Goal: Information Seeking & Learning: Learn about a topic

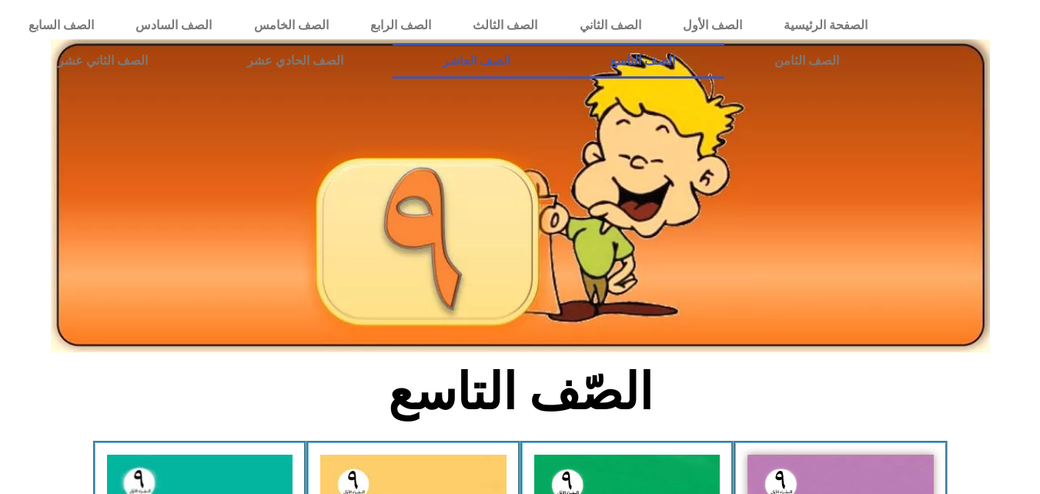
click at [560, 55] on link "الصف العاشر" at bounding box center [476, 60] width 167 height 35
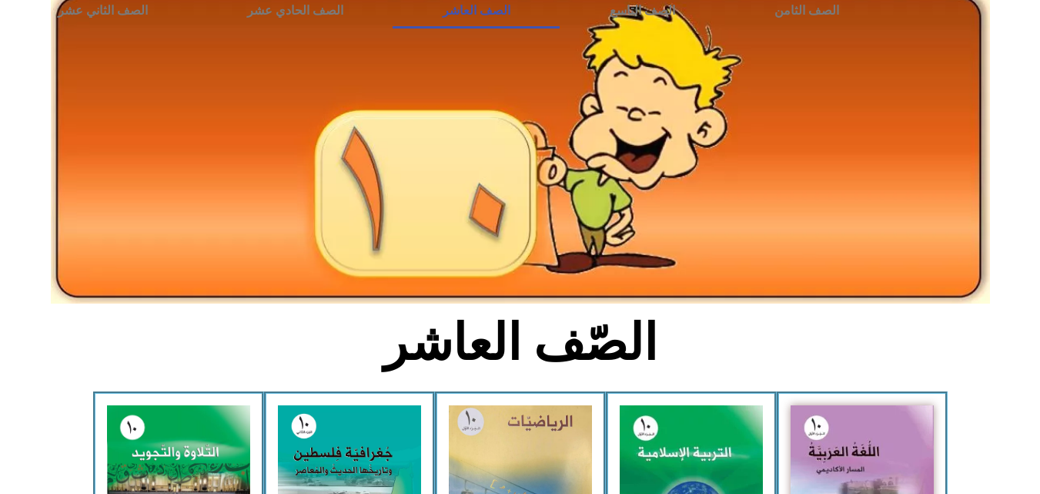
scroll to position [231, 0]
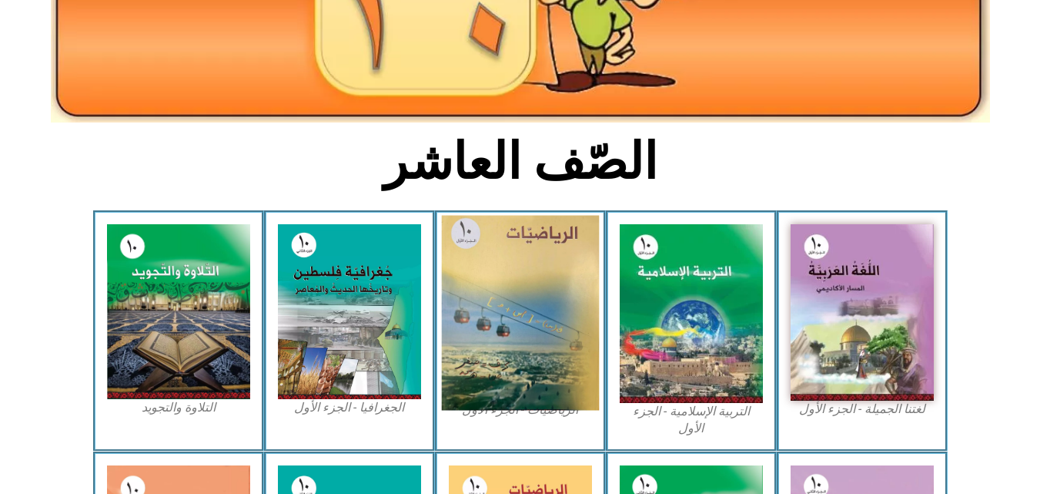
click at [498, 322] on img at bounding box center [520, 313] width 158 height 195
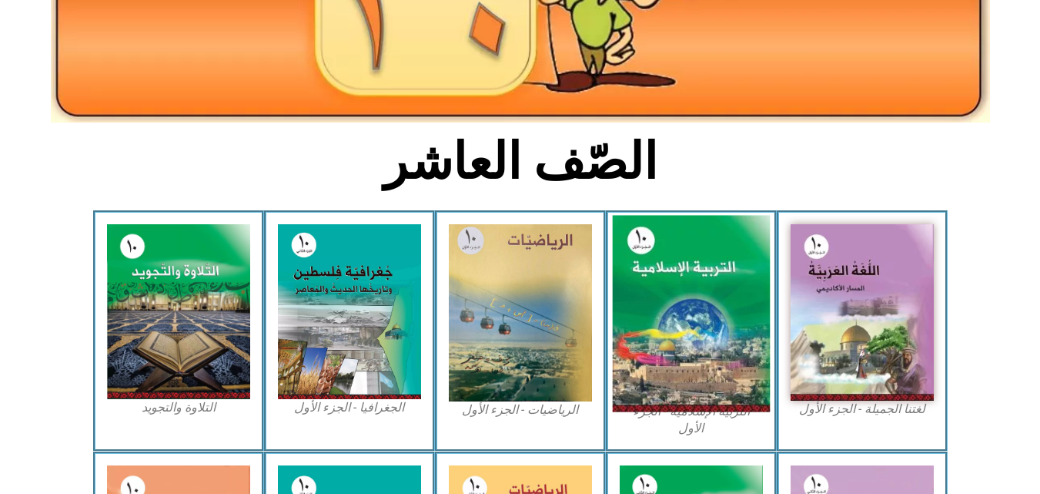
click at [678, 283] on img at bounding box center [691, 314] width 158 height 196
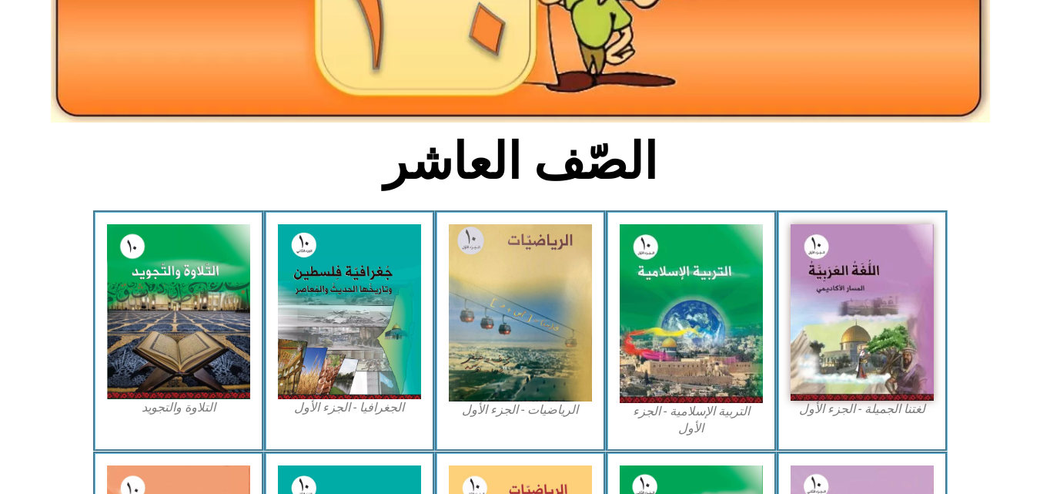
click at [784, 132] on div "الصّف العاشر لغتنا الجميلة - الجزء الأول​ التربية الإسلامية - الجزء الأول الريا…" at bounding box center [520, 392] width 1040 height 1043
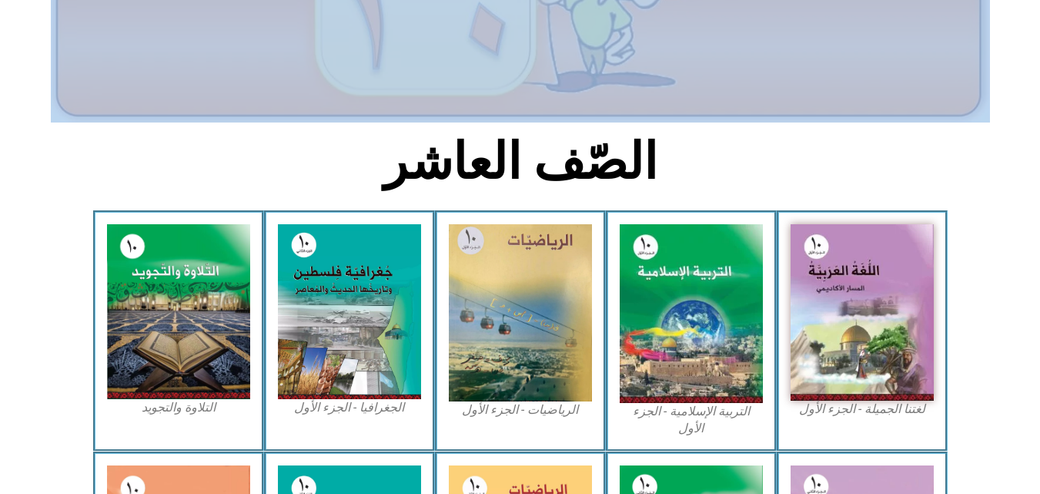
click at [772, 172] on h2 "الصّف العاشر" at bounding box center [520, 162] width 509 height 60
click at [889, 159] on section "الصّف العاشر" at bounding box center [520, 170] width 1040 height 80
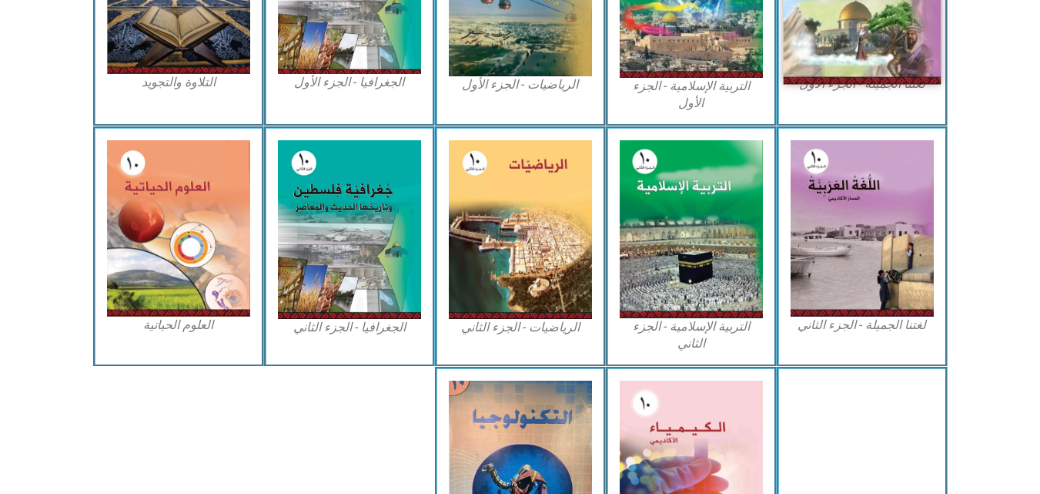
scroll to position [462, 0]
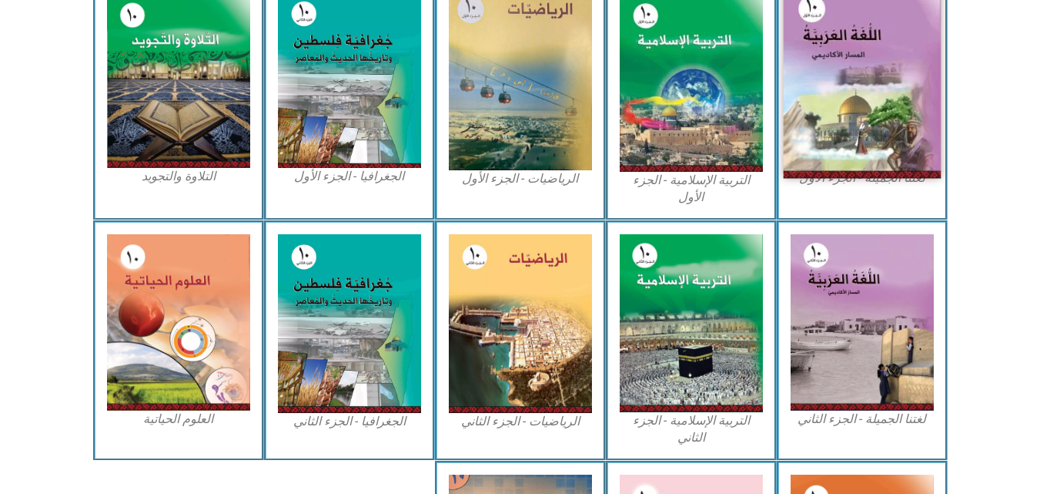
click at [857, 90] on img at bounding box center [862, 82] width 158 height 194
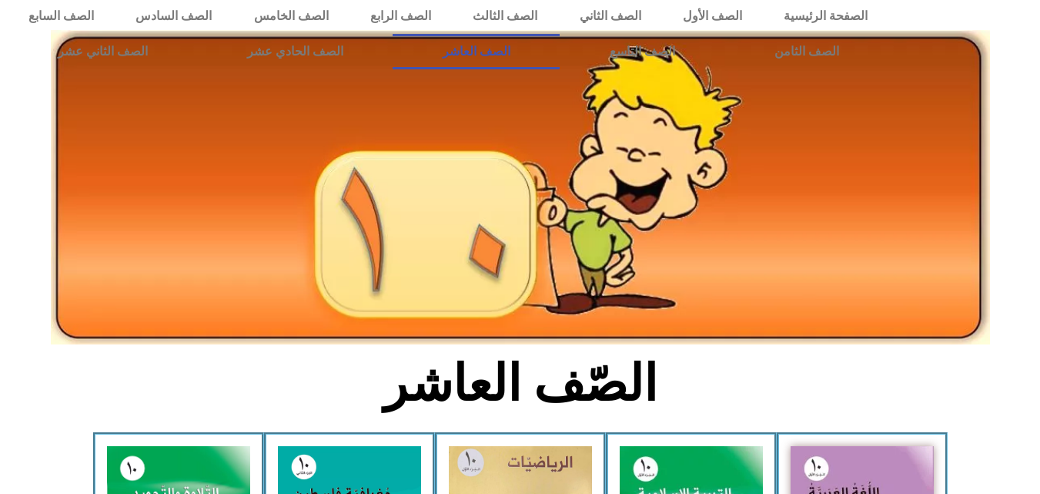
scroll to position [0, 0]
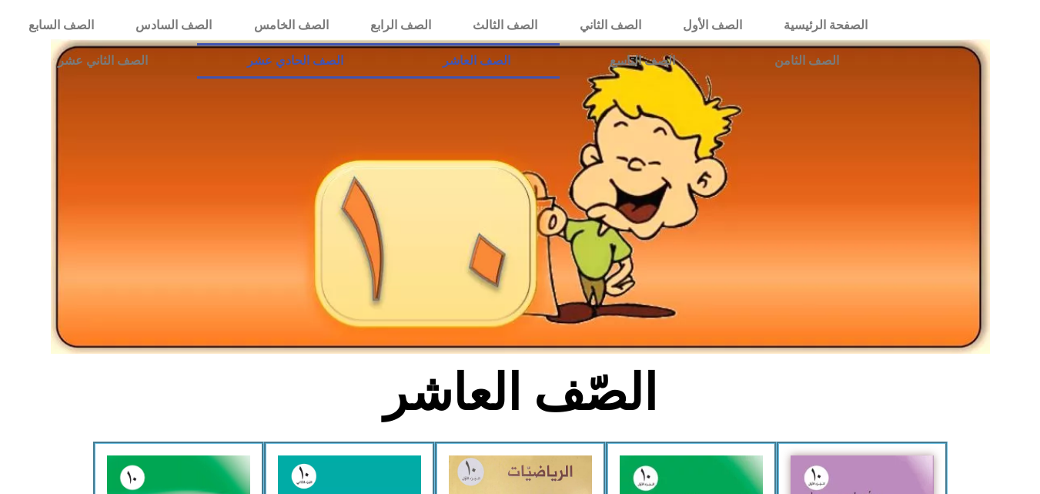
click at [393, 62] on link "الصف الحادي عشر" at bounding box center [295, 60] width 196 height 35
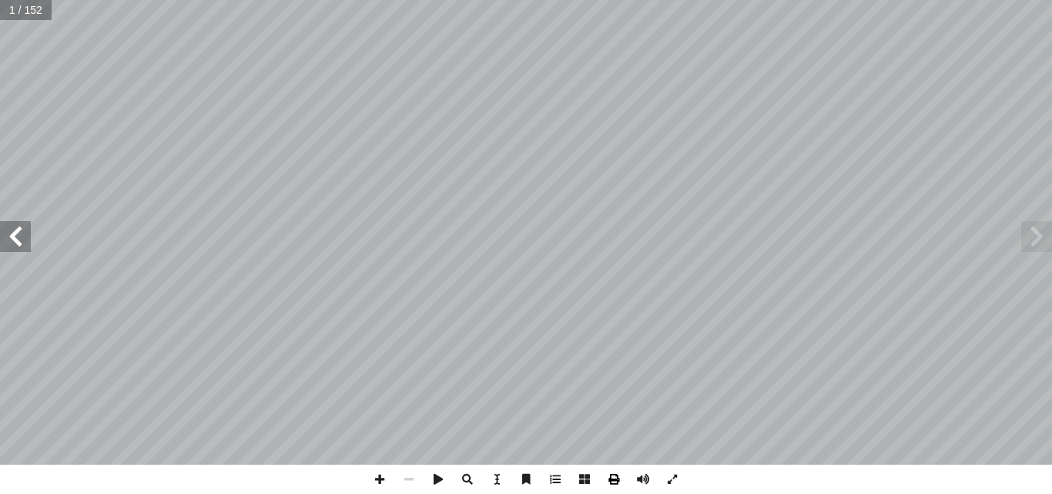
click at [615, 481] on span at bounding box center [613, 478] width 29 height 29
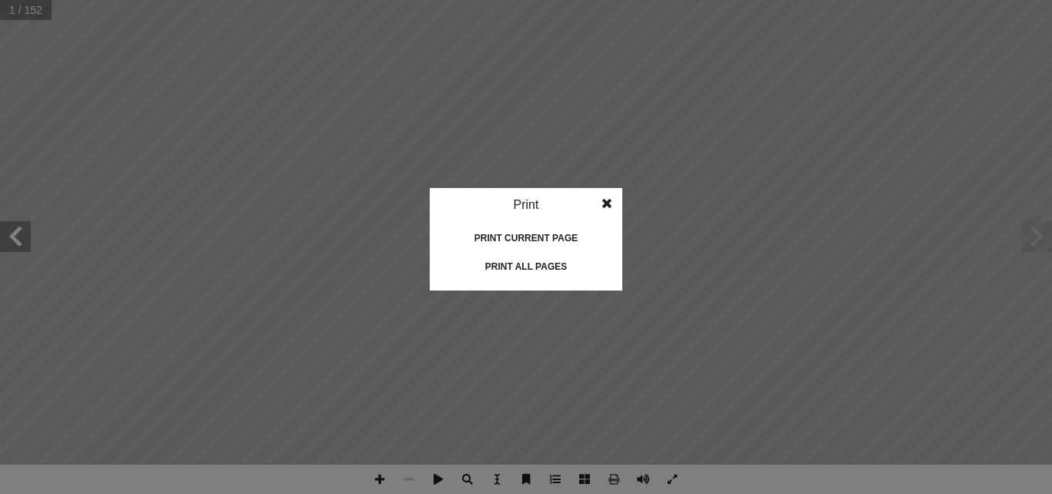
click at [528, 264] on div "Print all pages" at bounding box center [526, 266] width 154 height 25
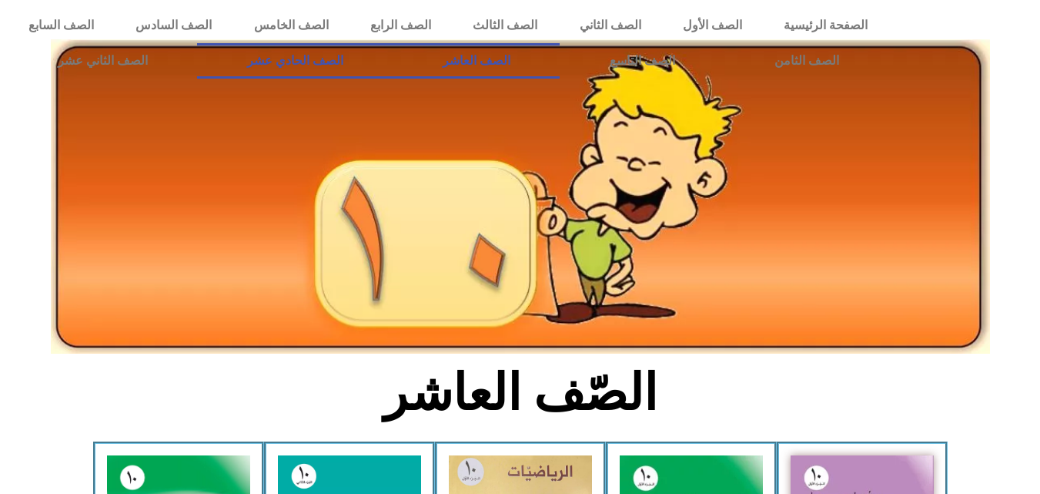
click at [393, 57] on link "الصف الحادي عشر" at bounding box center [295, 60] width 196 height 35
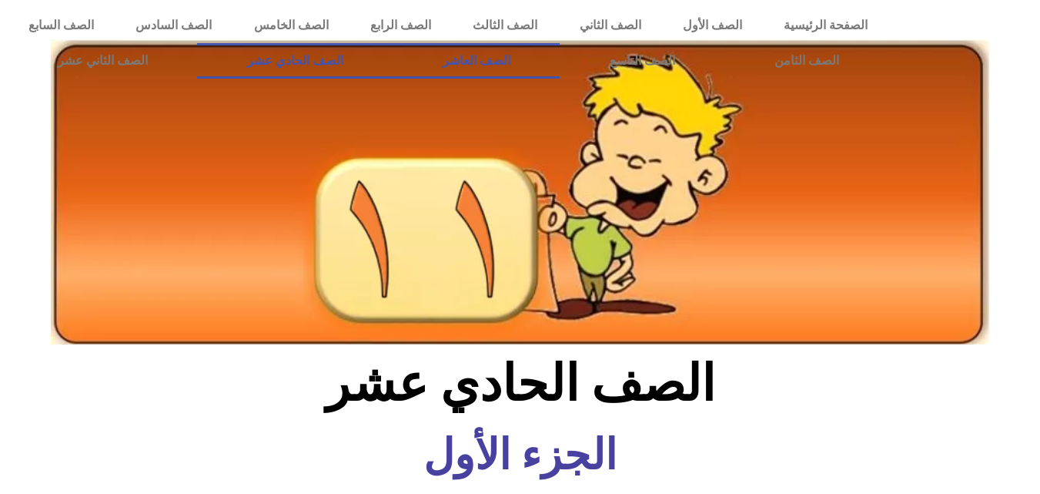
click at [560, 62] on link "الصف العاشر" at bounding box center [476, 60] width 167 height 35
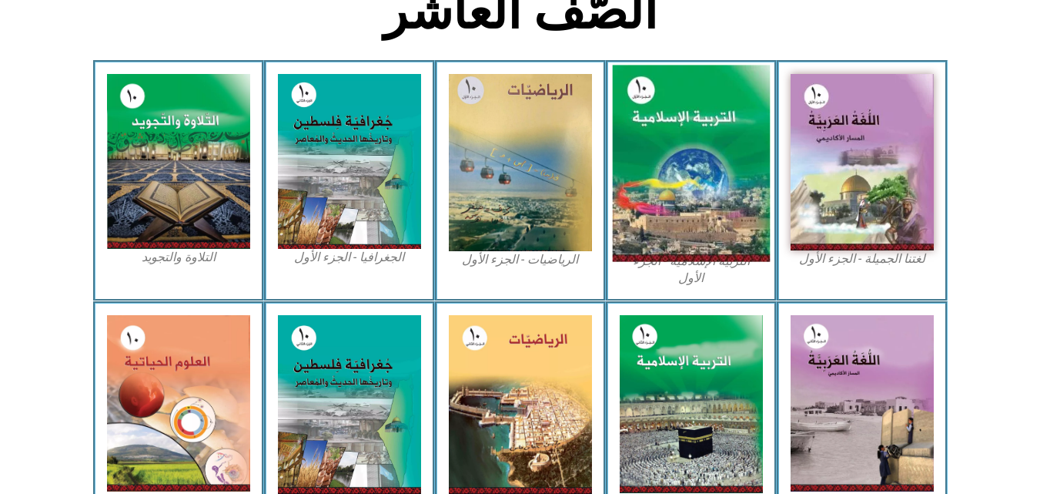
scroll to position [385, 0]
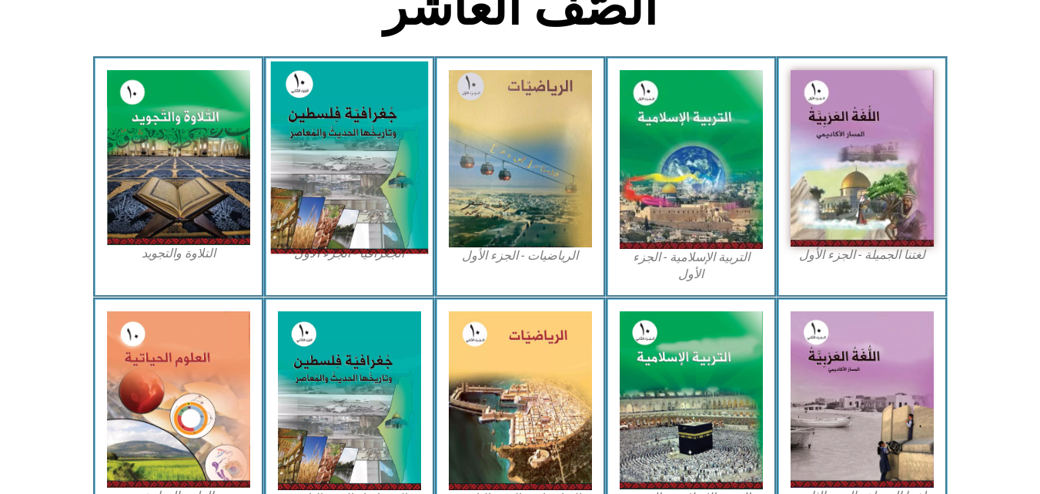
click at [345, 196] on img at bounding box center [349, 158] width 158 height 193
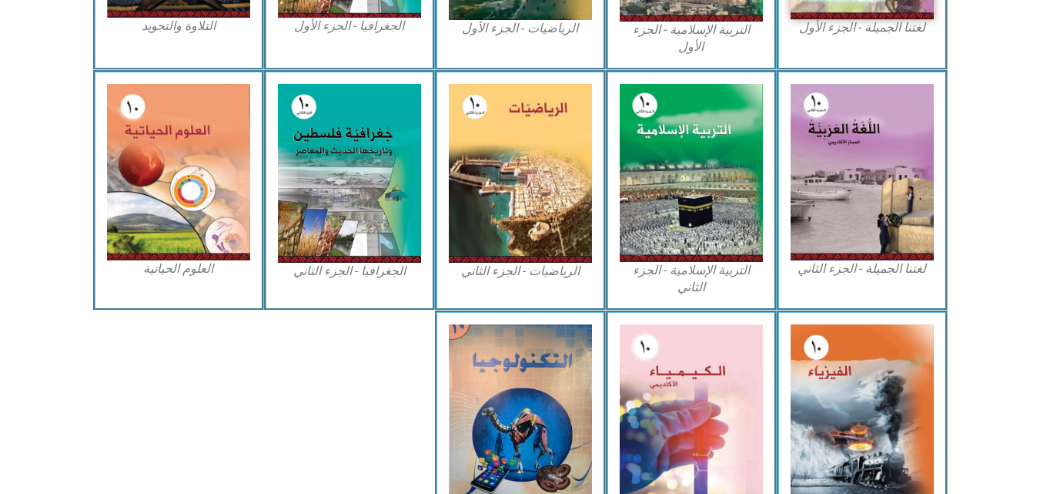
scroll to position [539, 0]
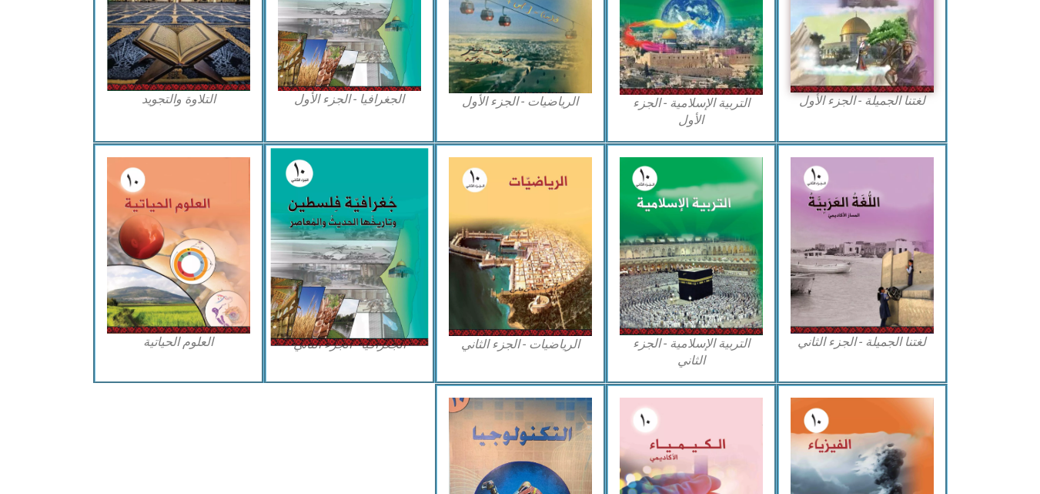
click at [361, 260] on img at bounding box center [349, 246] width 158 height 197
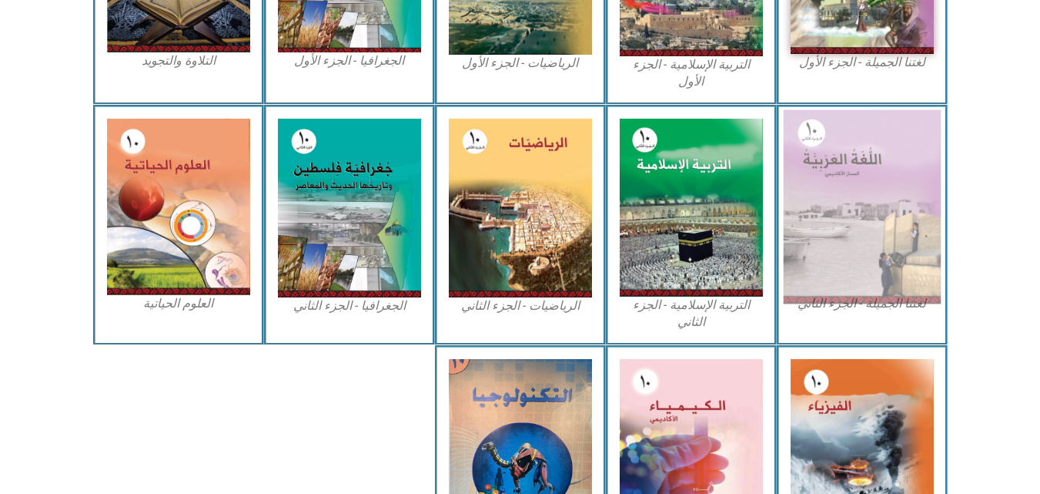
scroll to position [605, 0]
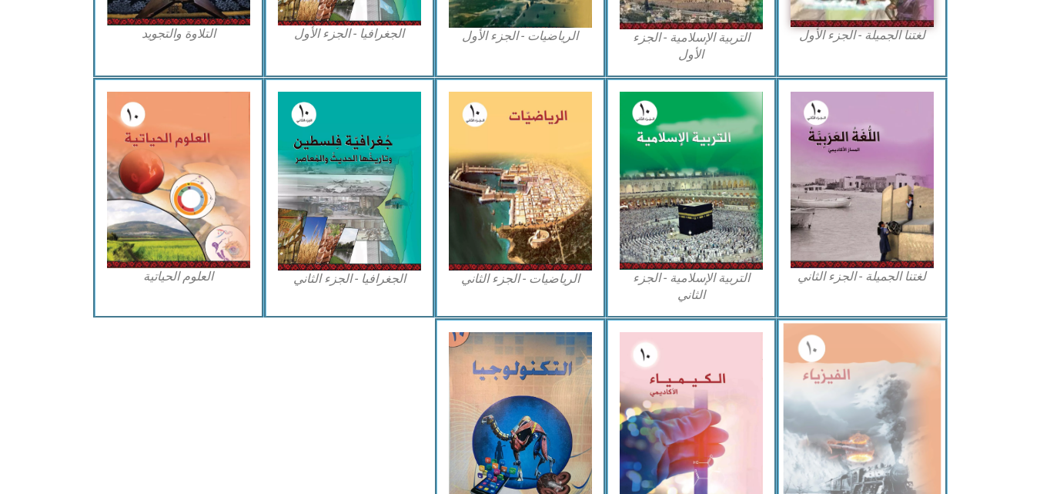
click at [890, 400] on img at bounding box center [862, 420] width 158 height 195
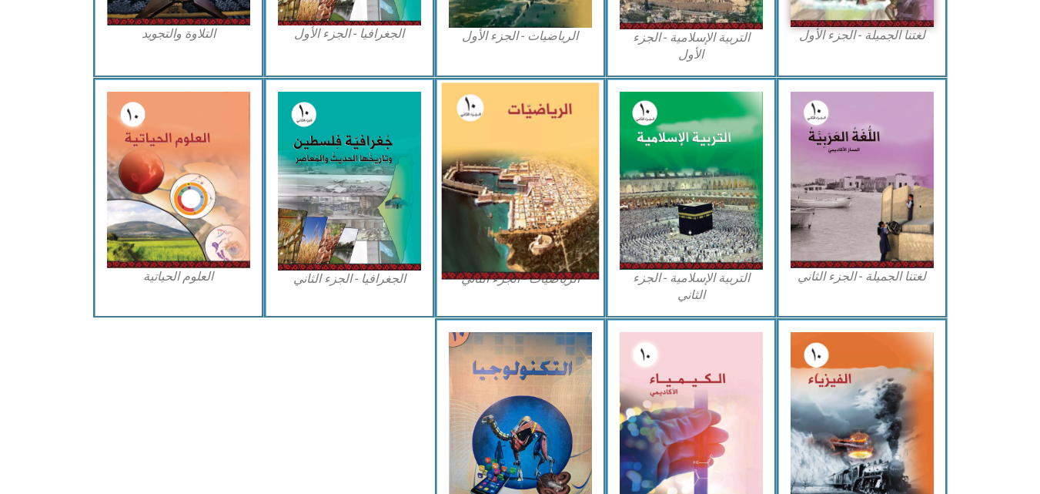
scroll to position [682, 0]
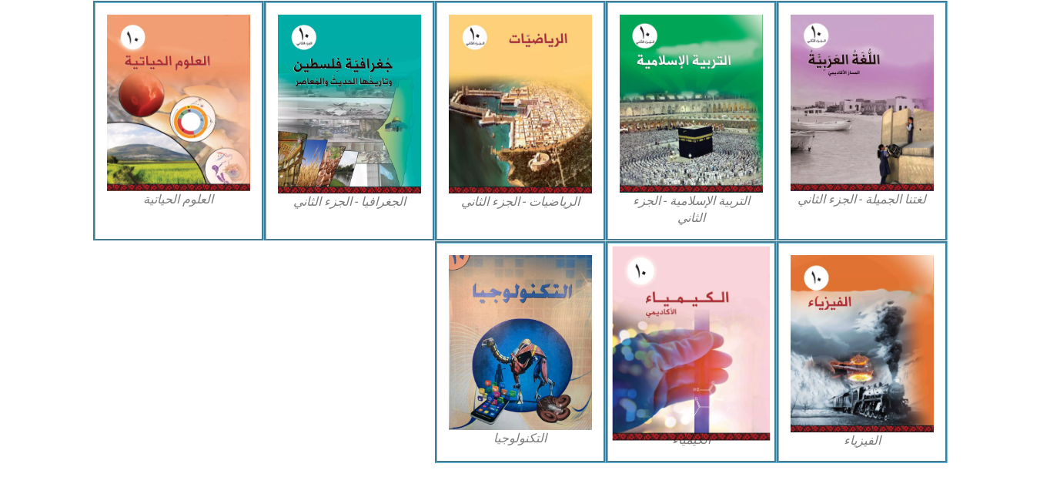
click at [684, 339] on img at bounding box center [691, 343] width 158 height 194
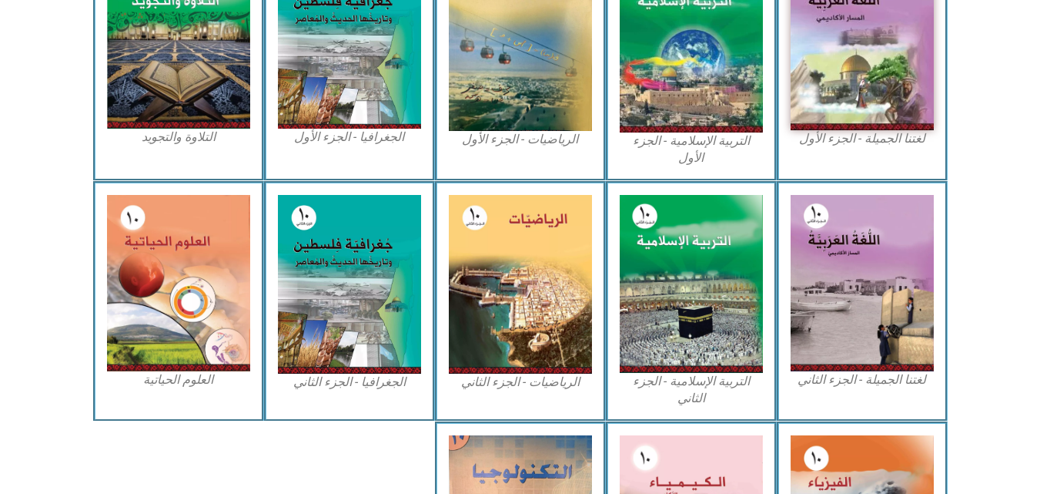
scroll to position [716, 0]
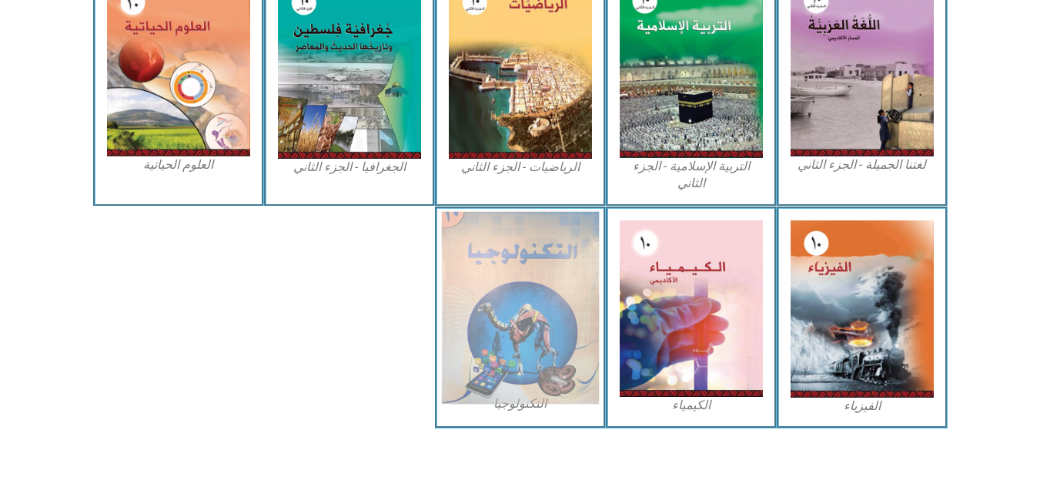
click at [528, 303] on img at bounding box center [520, 307] width 158 height 193
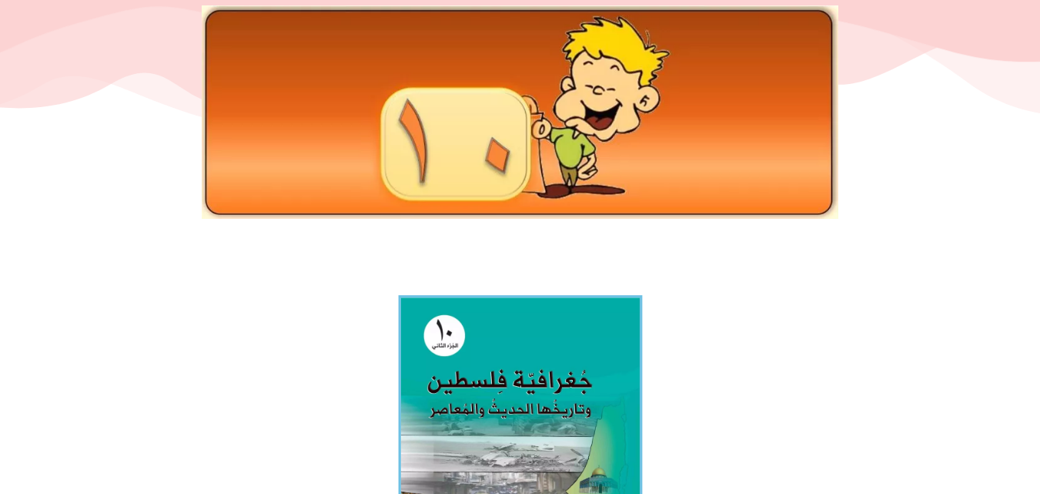
scroll to position [385, 0]
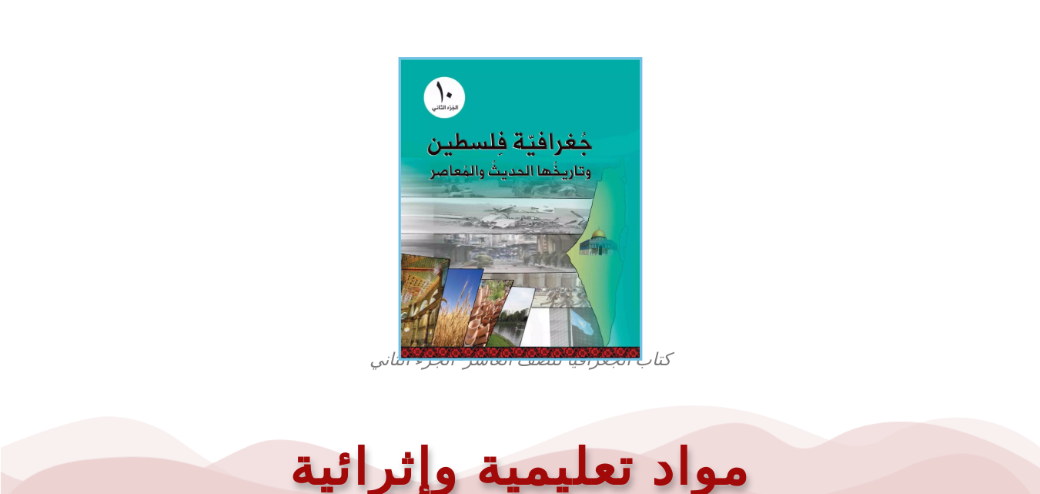
click at [507, 208] on img at bounding box center [520, 208] width 244 height 303
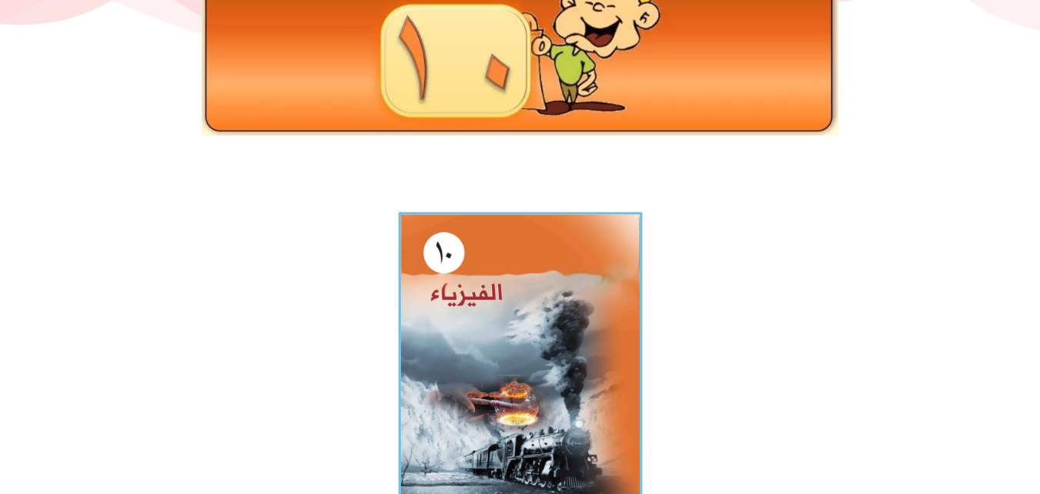
scroll to position [231, 0]
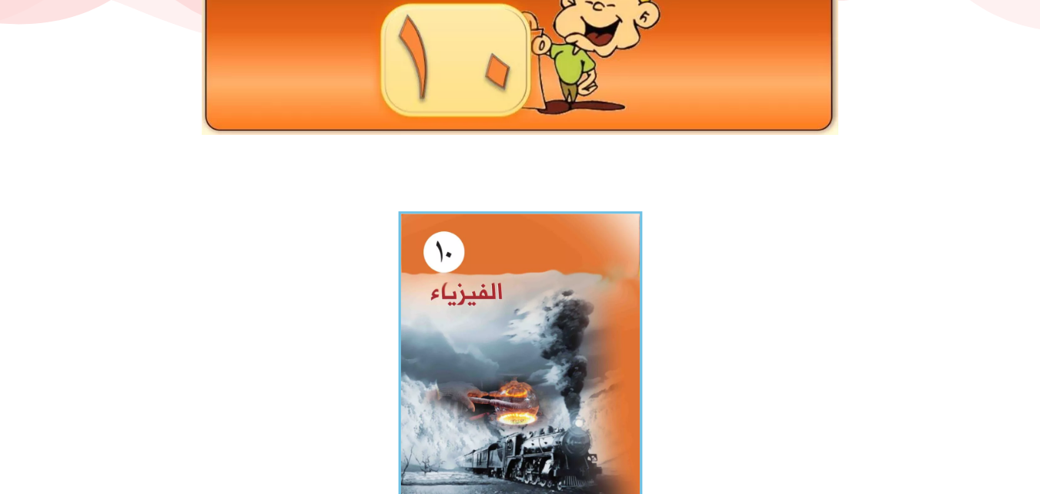
click at [555, 358] on img at bounding box center [520, 361] width 244 height 300
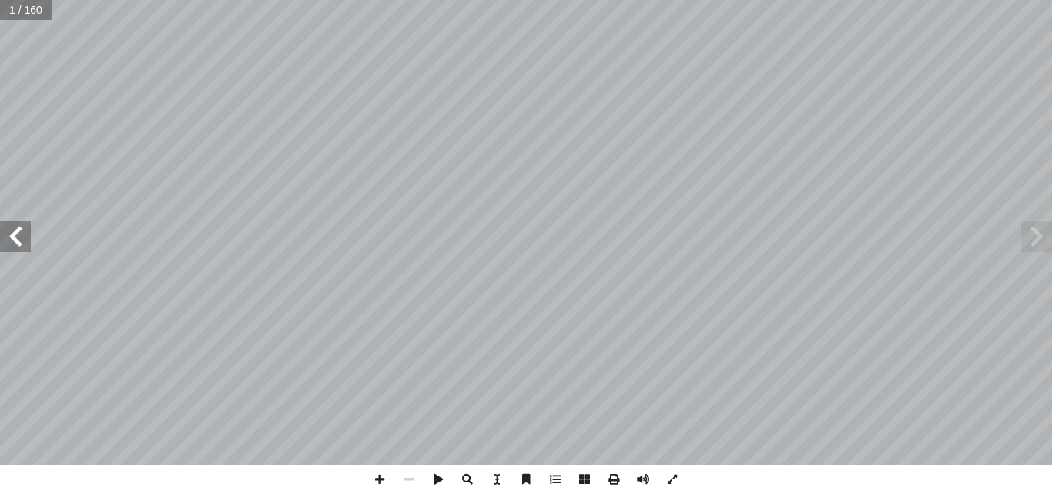
click at [617, 483] on span at bounding box center [613, 478] width 29 height 29
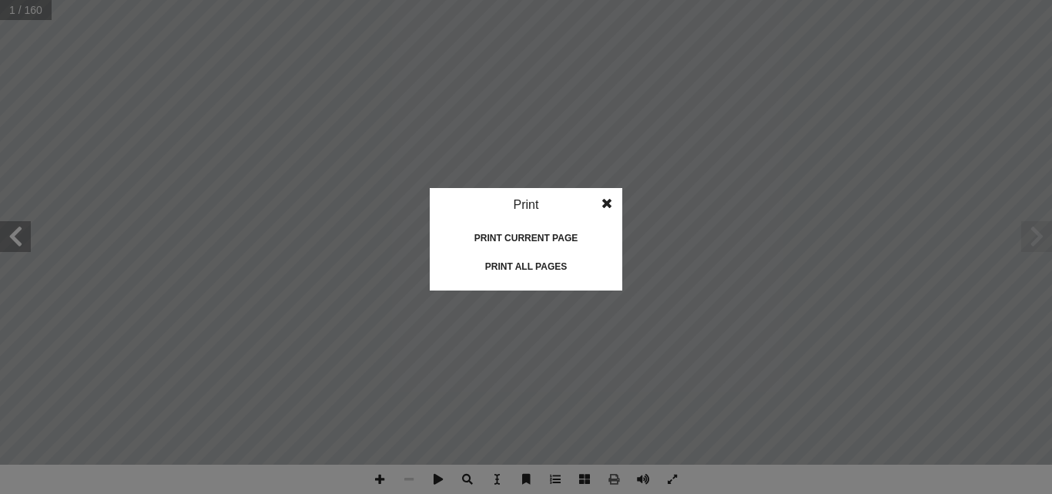
click at [531, 264] on div "Print all pages" at bounding box center [526, 266] width 154 height 25
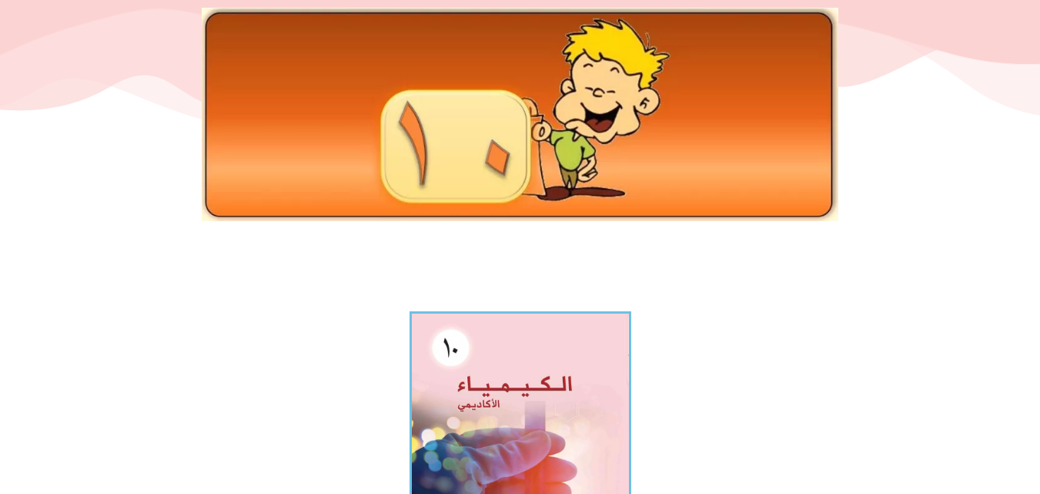
scroll to position [154, 0]
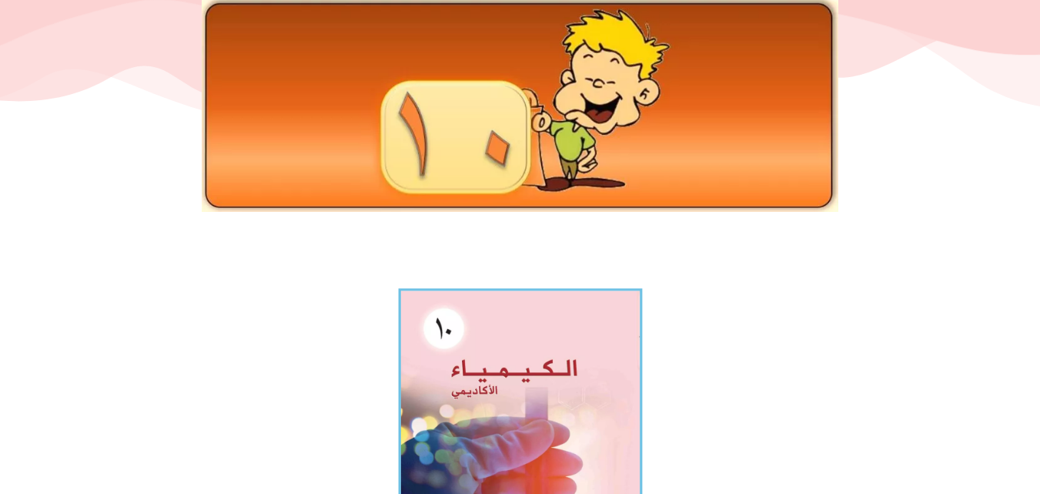
click at [472, 414] on img at bounding box center [520, 438] width 244 height 300
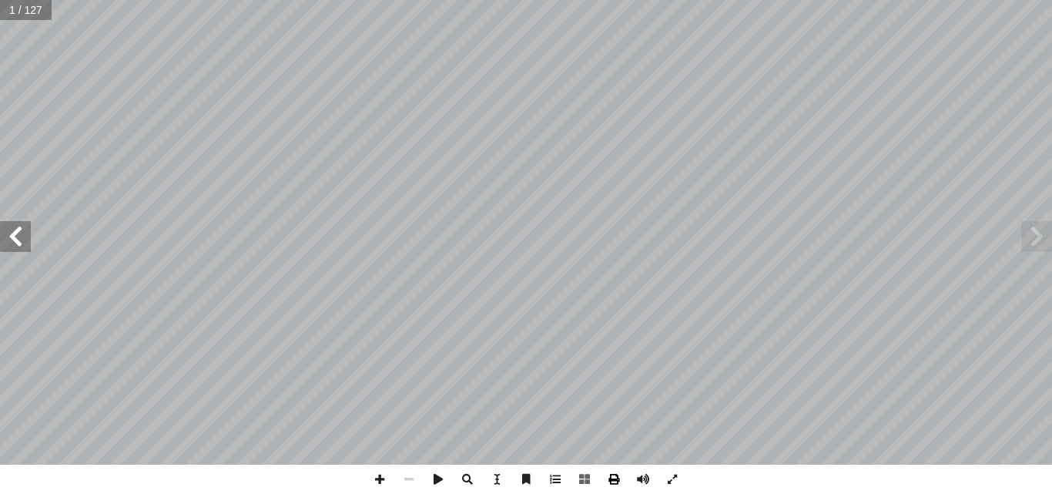
click at [612, 481] on span at bounding box center [613, 478] width 29 height 29
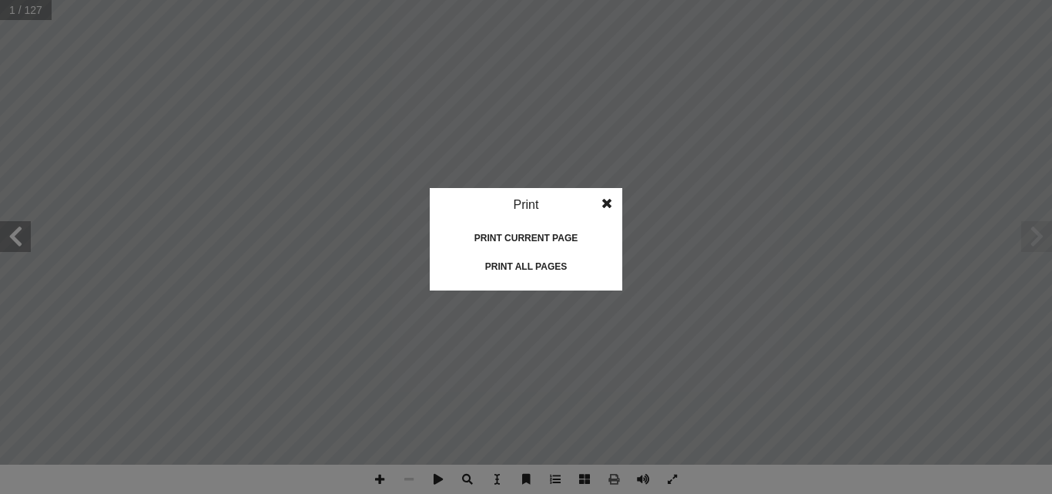
click at [529, 266] on div "Print all pages" at bounding box center [526, 266] width 154 height 25
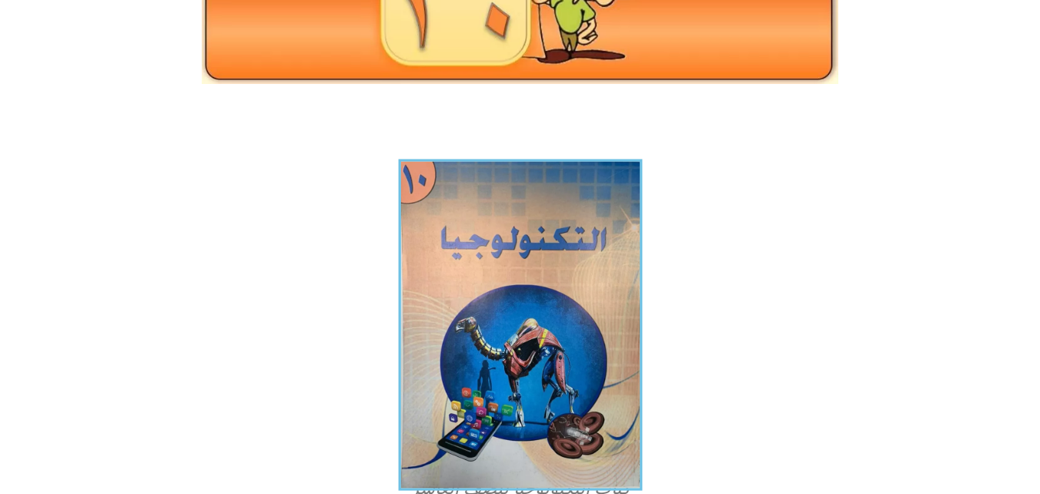
scroll to position [308, 0]
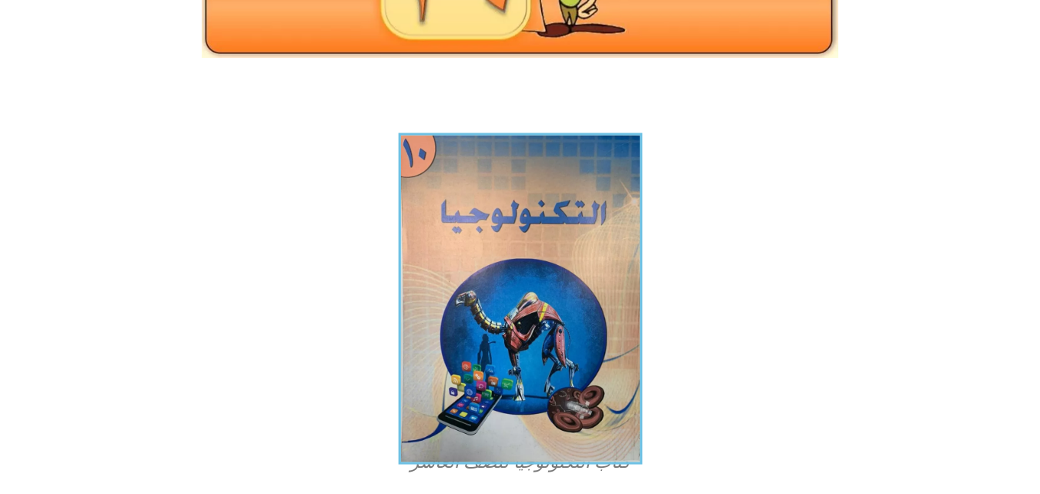
click at [533, 254] on img at bounding box center [520, 297] width 244 height 331
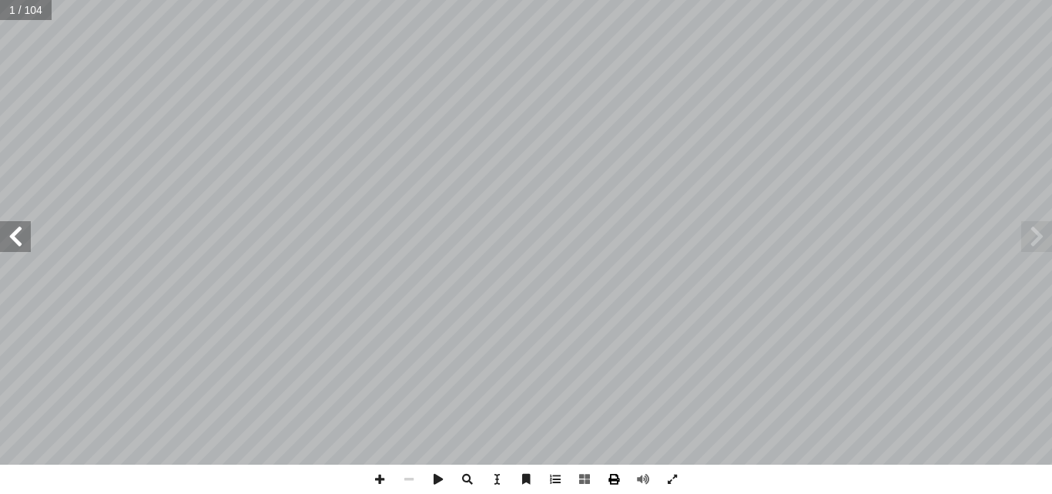
click at [608, 472] on span at bounding box center [613, 478] width 29 height 29
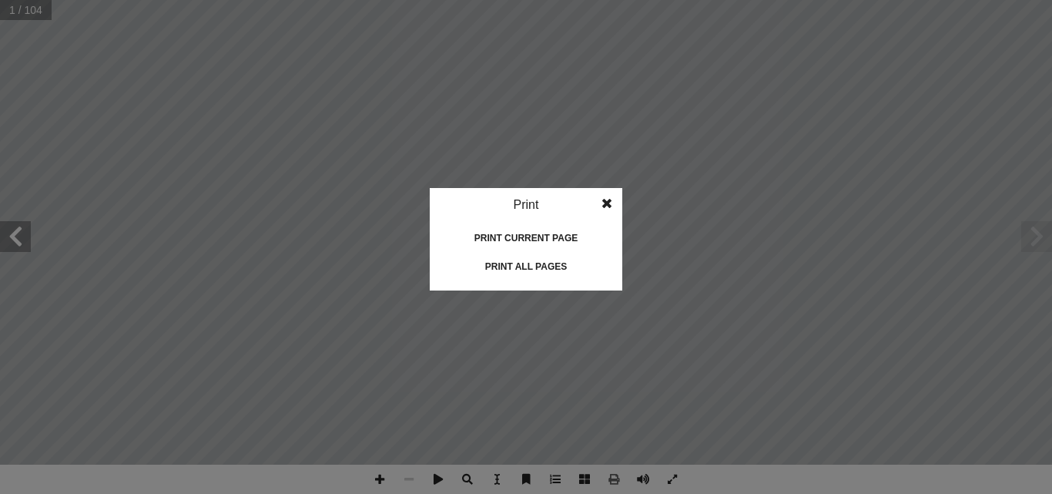
click at [522, 260] on div "Print all pages" at bounding box center [526, 266] width 154 height 25
